Goal: Find specific page/section: Find specific page/section

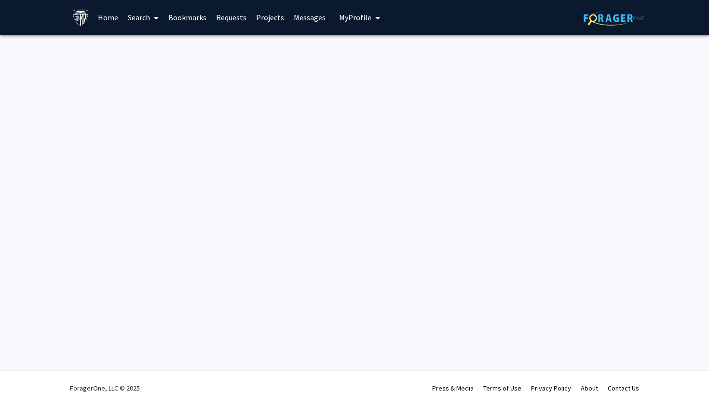
click at [200, 17] on link "Bookmarks" at bounding box center [187, 17] width 48 height 34
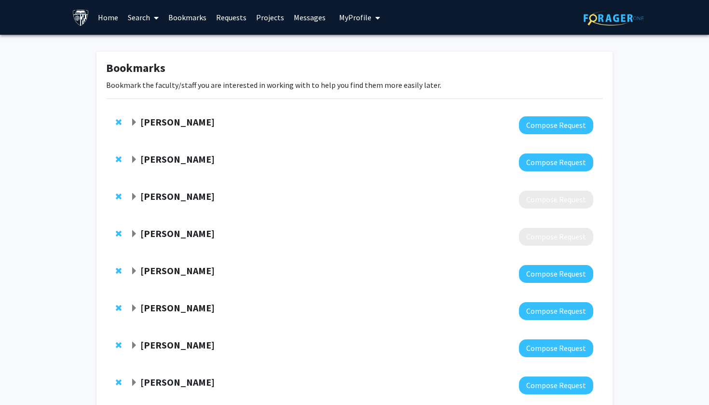
click at [171, 162] on strong "[PERSON_NAME]" at bounding box center [177, 159] width 74 height 12
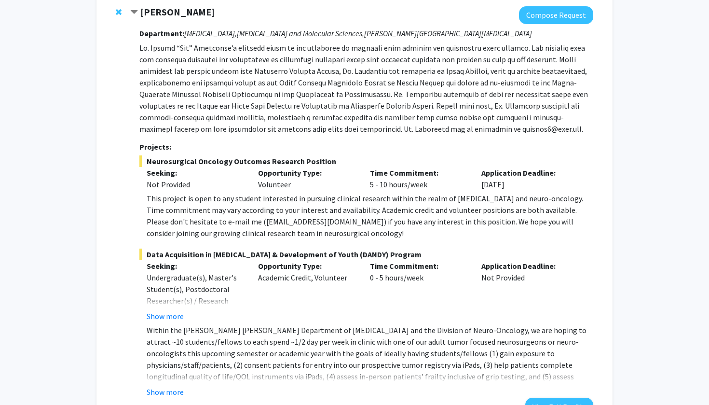
scroll to position [146, 0]
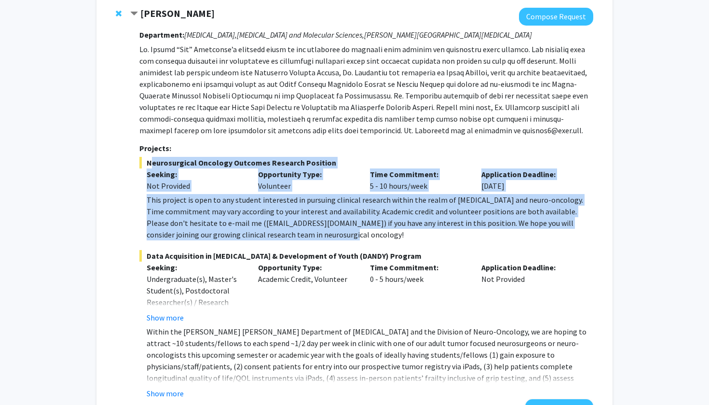
drag, startPoint x: 318, startPoint y: 231, endPoint x: 143, endPoint y: 165, distance: 186.8
click at [143, 165] on div "Neurosurgical Oncology Outcomes Research Position Seeking: Not Provided Opportu…" at bounding box center [366, 198] width 454 height 83
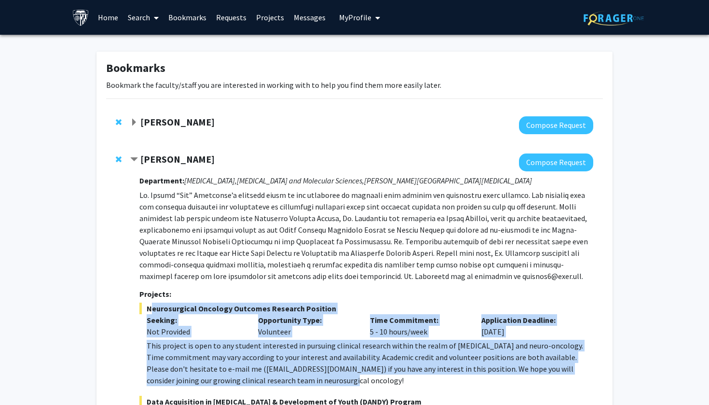
scroll to position [0, 0]
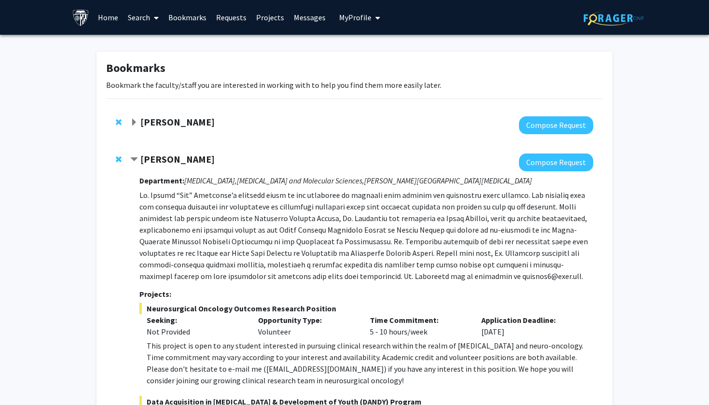
click at [132, 128] on div "[PERSON_NAME]" at bounding box center [234, 122] width 208 height 12
click at [134, 123] on span "Expand Shinuo Weng Bookmark" at bounding box center [134, 123] width 8 height 8
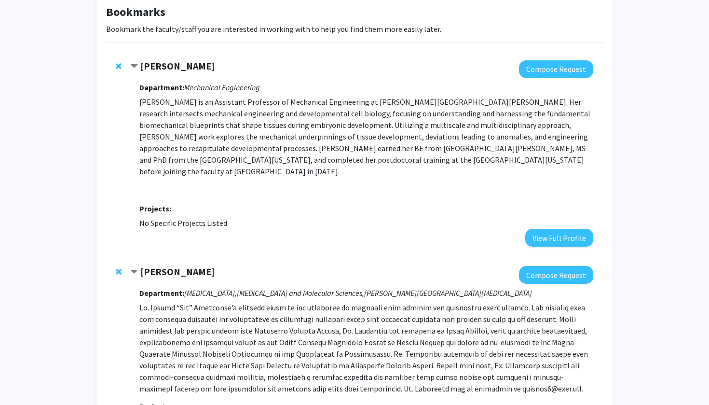
scroll to position [168, 0]
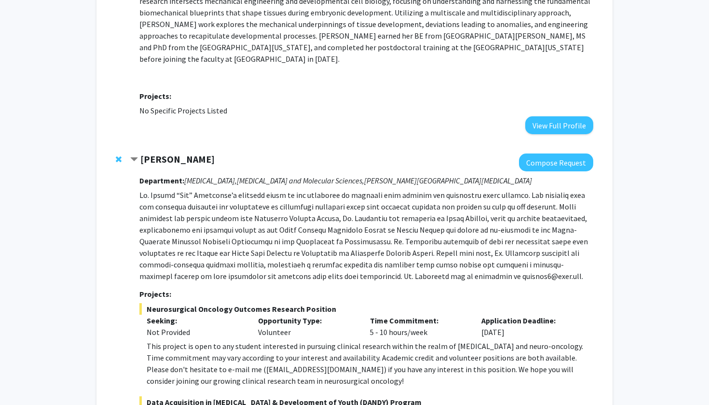
click at [139, 153] on div "[PERSON_NAME]" at bounding box center [234, 159] width 208 height 12
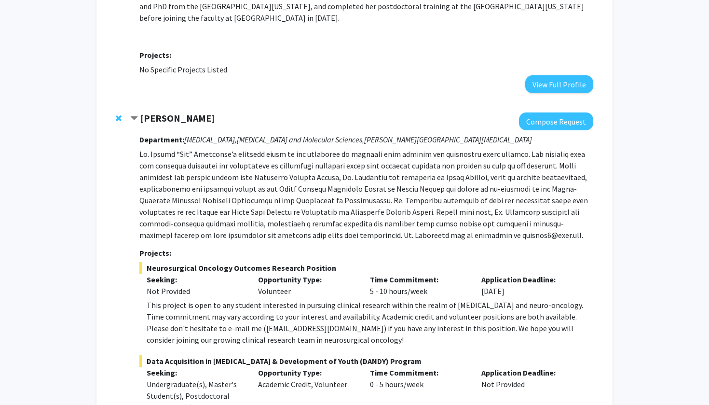
scroll to position [240, 0]
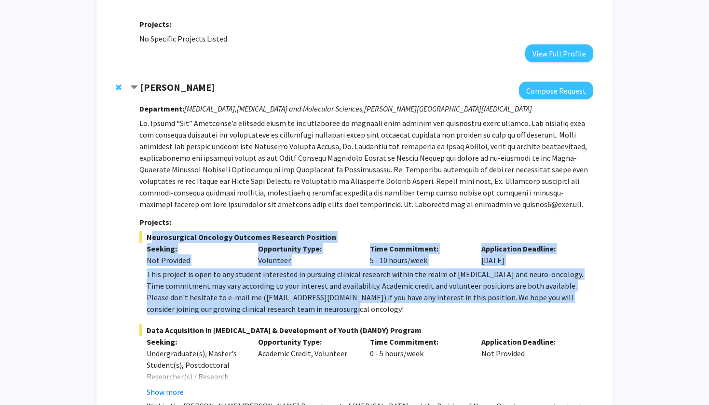
drag, startPoint x: 291, startPoint y: 293, endPoint x: 143, endPoint y: 221, distance: 165.0
click at [143, 231] on div "Neurosurgical Oncology Outcomes Research Position Seeking: Not Provided Opportu…" at bounding box center [366, 272] width 454 height 83
copy div "Neurosurgical Oncology Outcomes Research Position Seeking: Not Provided Opportu…"
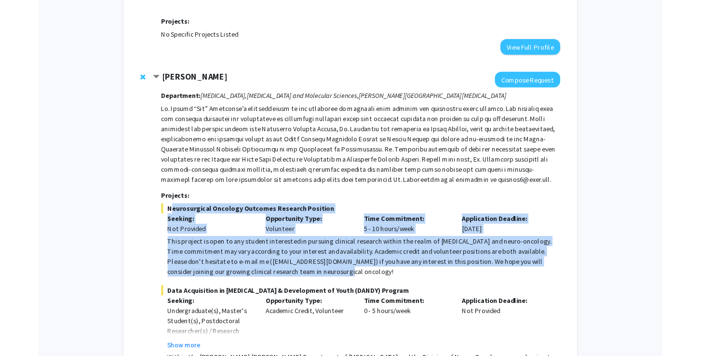
scroll to position [240, 0]
